Goal: Navigation & Orientation: Understand site structure

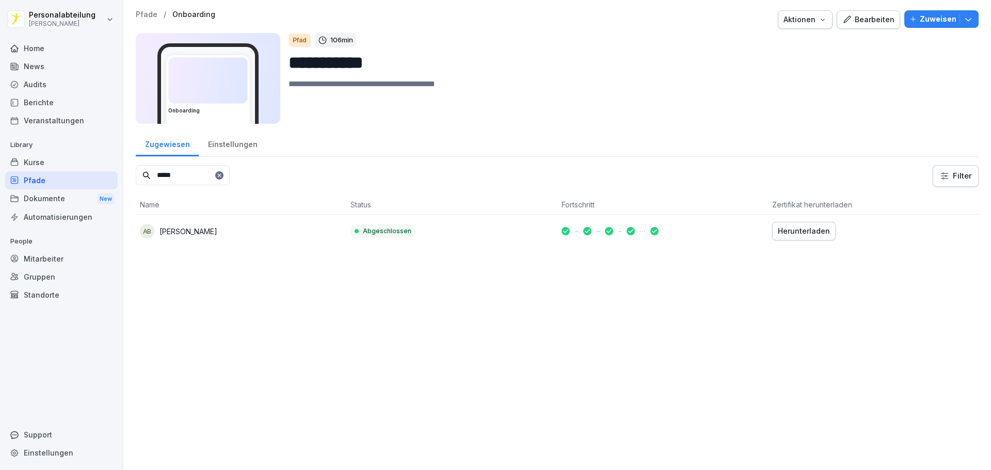
click at [224, 179] on div at bounding box center [219, 175] width 8 height 8
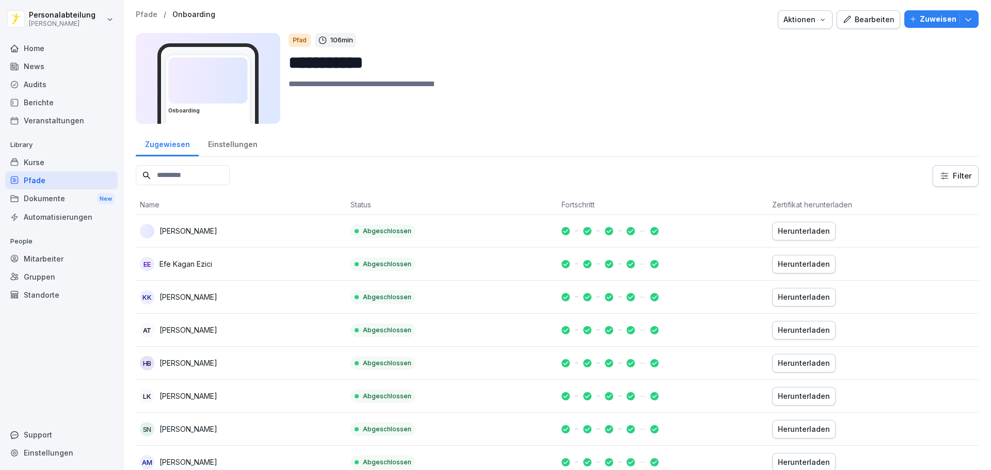
click at [69, 51] on div "Home" at bounding box center [61, 48] width 113 height 18
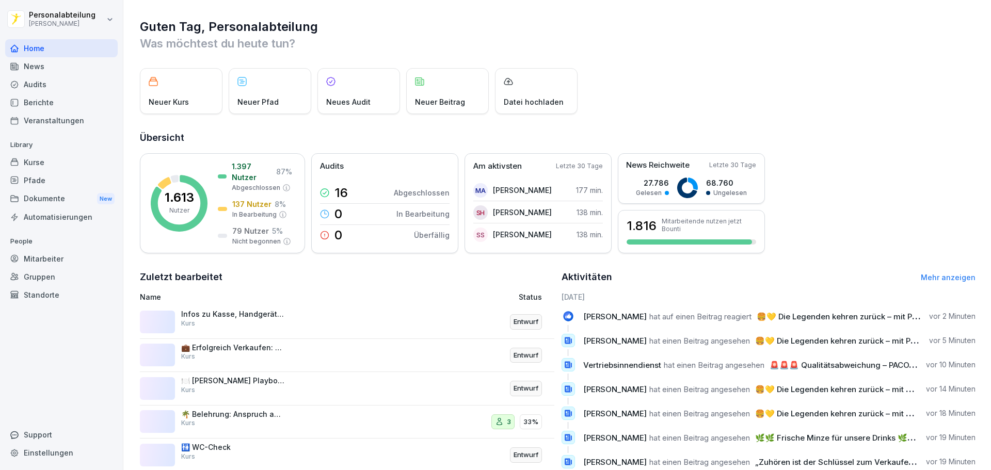
click at [102, 53] on div "Home" at bounding box center [61, 48] width 113 height 18
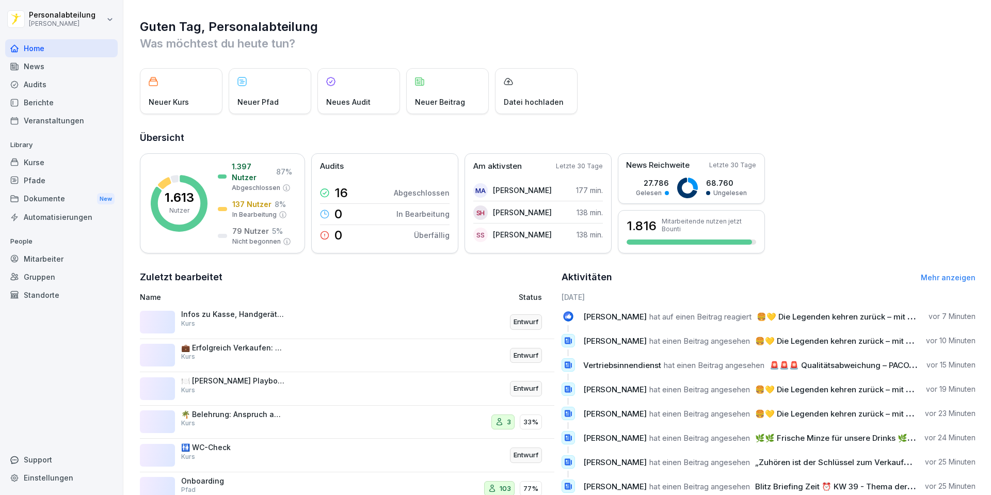
click at [86, 79] on div "Audits" at bounding box center [61, 84] width 113 height 18
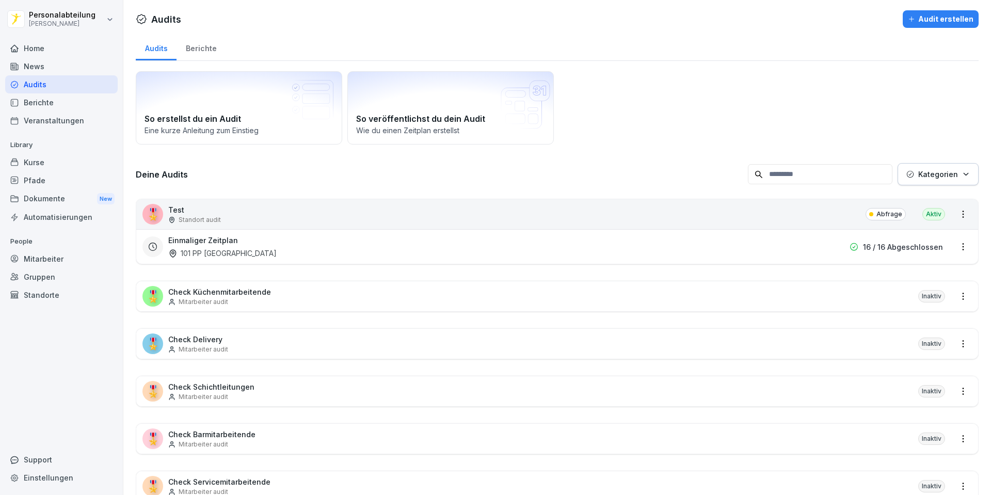
click at [57, 47] on div "Home" at bounding box center [61, 48] width 113 height 18
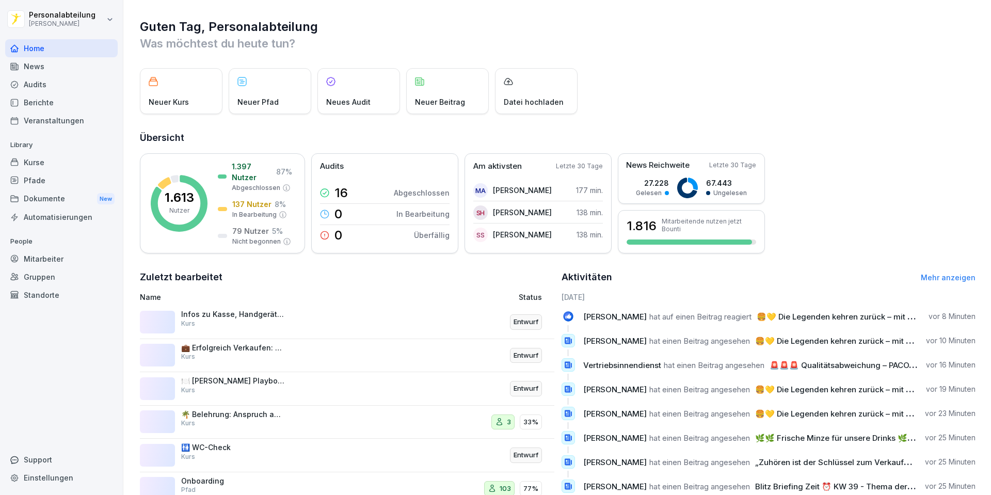
click at [738, 76] on div "Neuer Kurs Neuer Pfad Neues Audit Neuer Beitrag Datei hochladen" at bounding box center [558, 91] width 836 height 46
click at [57, 61] on div "News" at bounding box center [61, 66] width 113 height 18
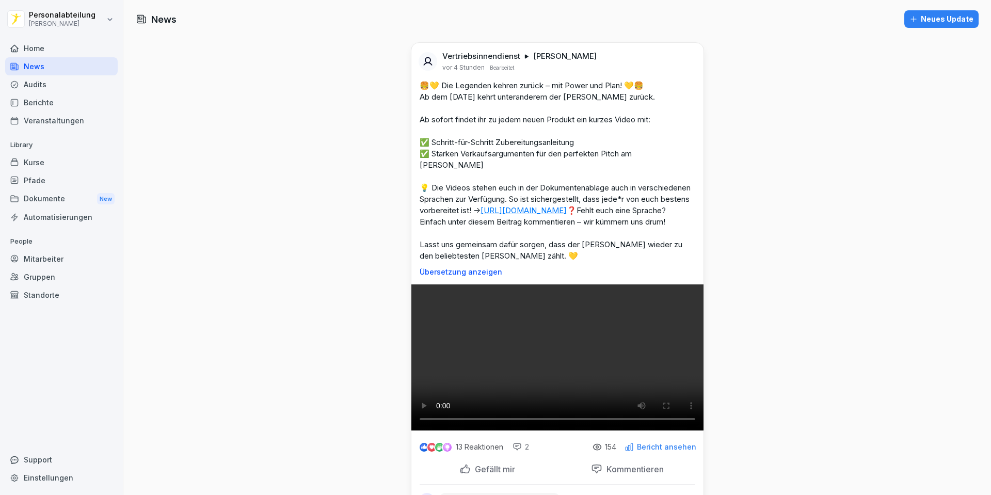
click at [59, 50] on div "Home" at bounding box center [61, 48] width 113 height 18
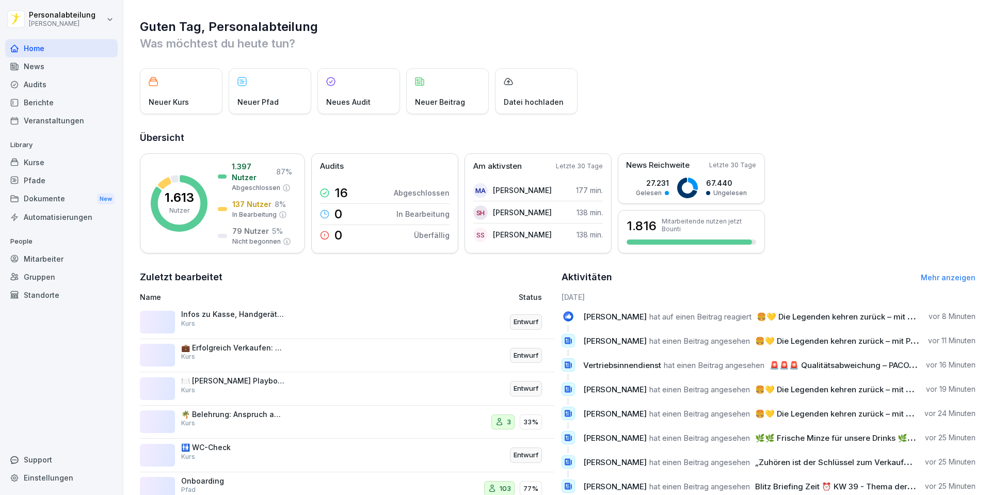
click at [60, 66] on div "News" at bounding box center [61, 66] width 113 height 18
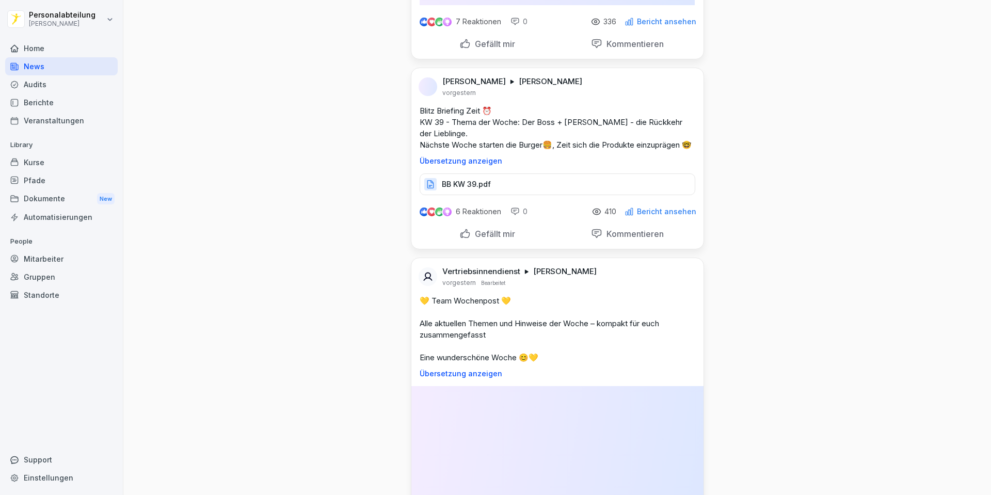
scroll to position [1239, 0]
